Goal: Use online tool/utility

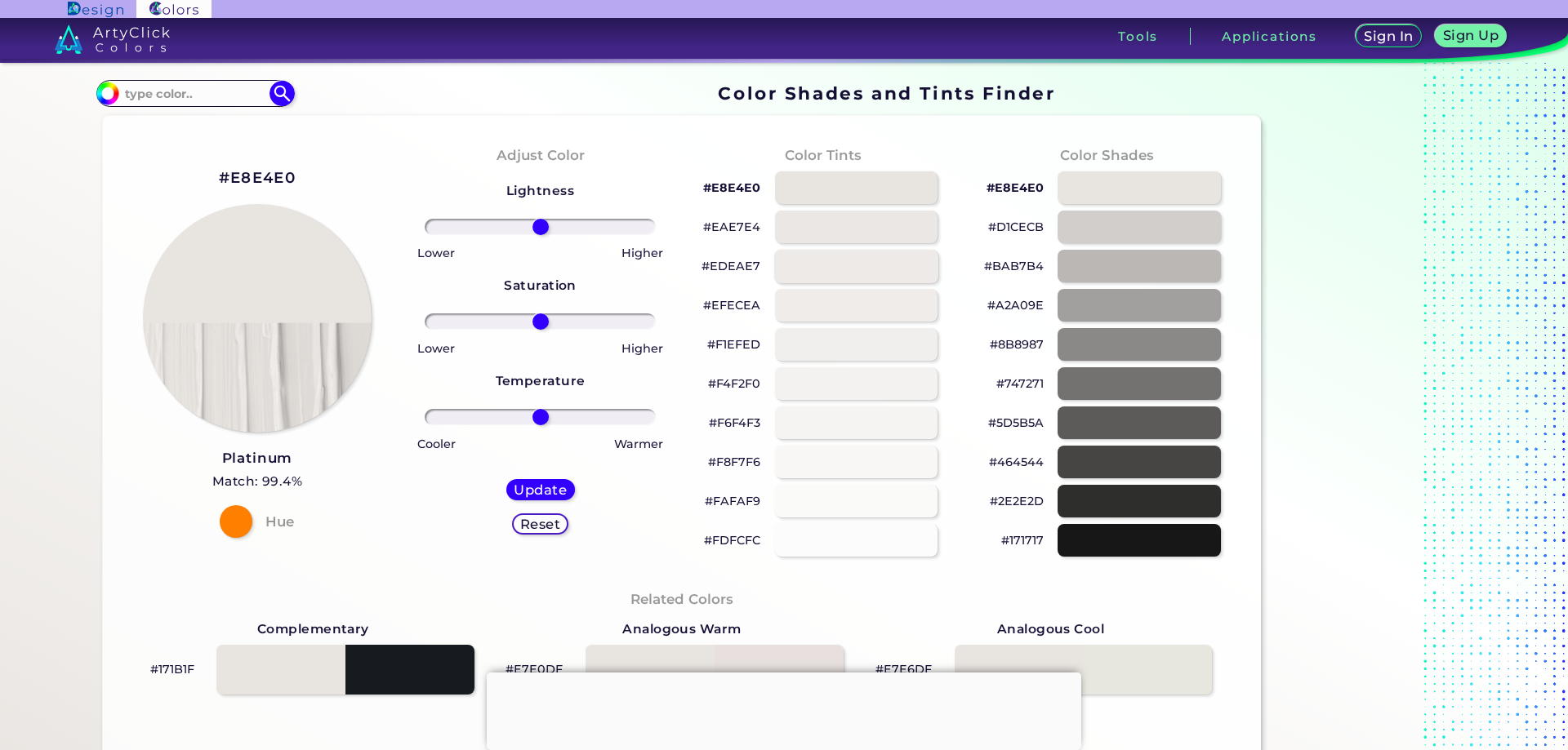
click at [848, 272] on div at bounding box center [856, 265] width 164 height 33
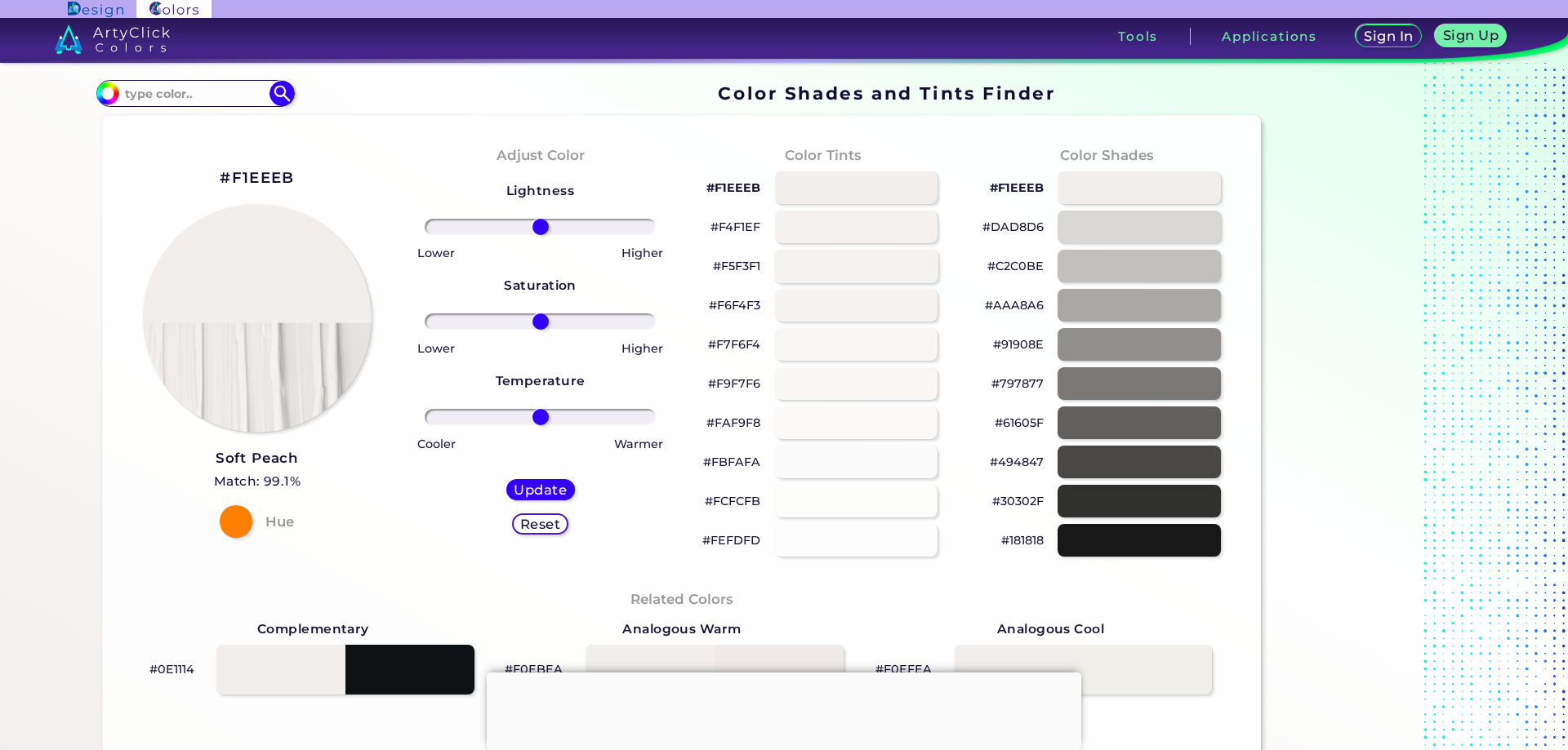
click at [848, 272] on div at bounding box center [856, 265] width 164 height 33
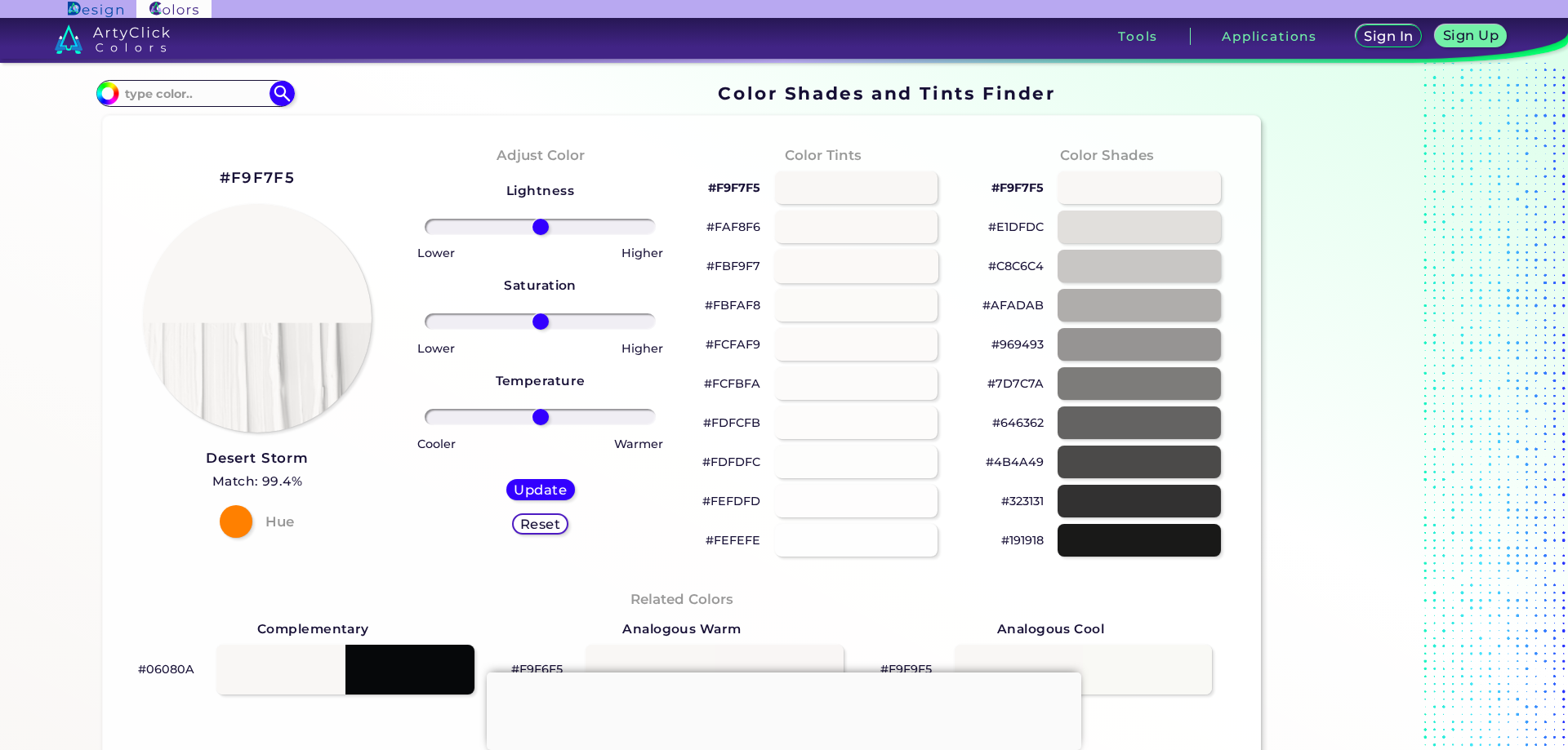
click at [848, 272] on div at bounding box center [856, 265] width 164 height 33
click at [1136, 183] on div at bounding box center [1138, 187] width 164 height 33
type input "#fbf9f7"
drag, startPoint x: 756, startPoint y: 265, endPoint x: 702, endPoint y: 268, distance: 54.1
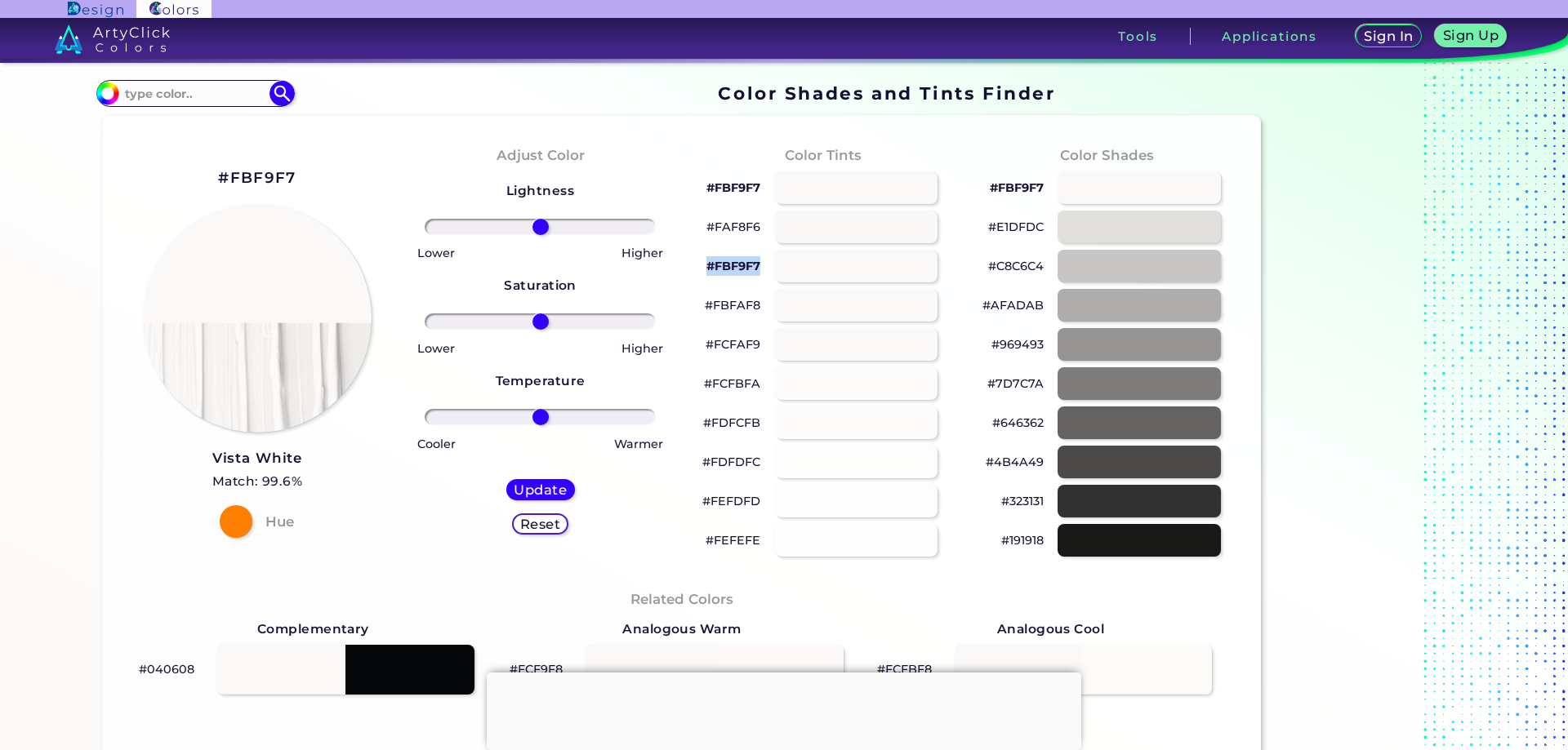
click at [702, 268] on div "#FBF9F7" at bounding box center [824, 265] width 258 height 39
copy p "#FBF9F7"
